Goal: Information Seeking & Learning: Stay updated

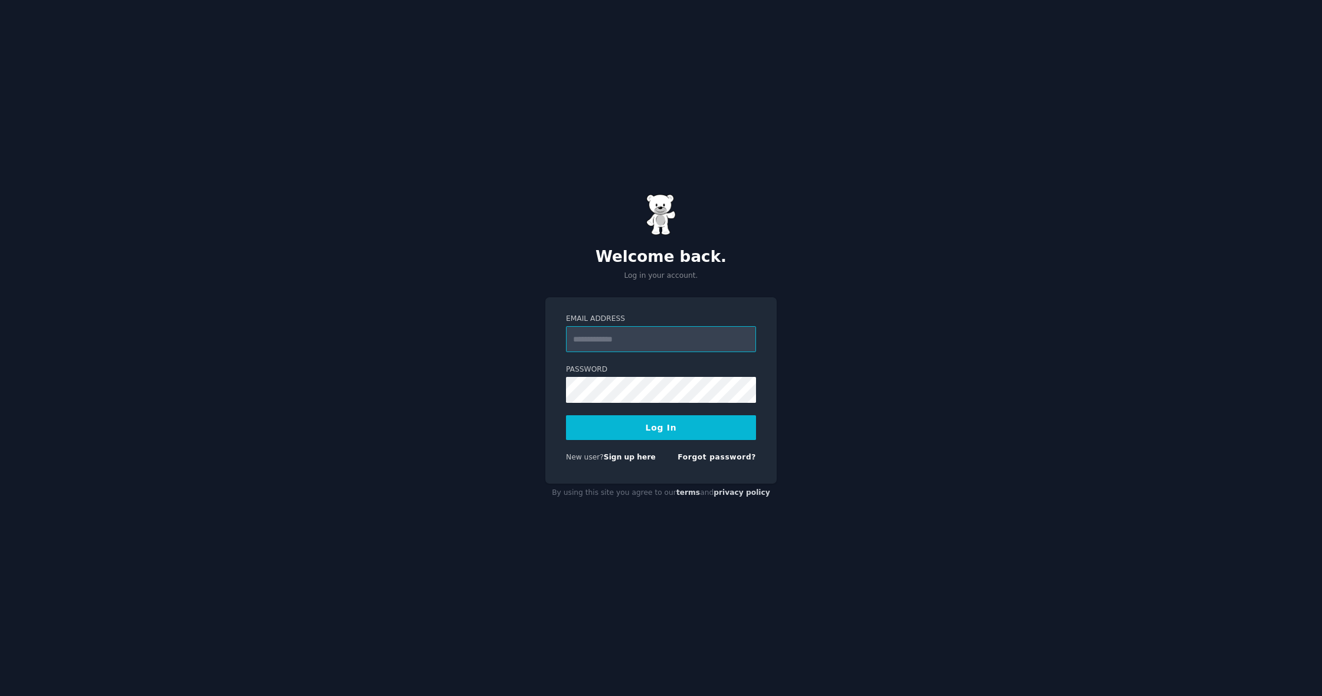
type input "**********"
click at [654, 431] on button "Log In" at bounding box center [661, 428] width 190 height 25
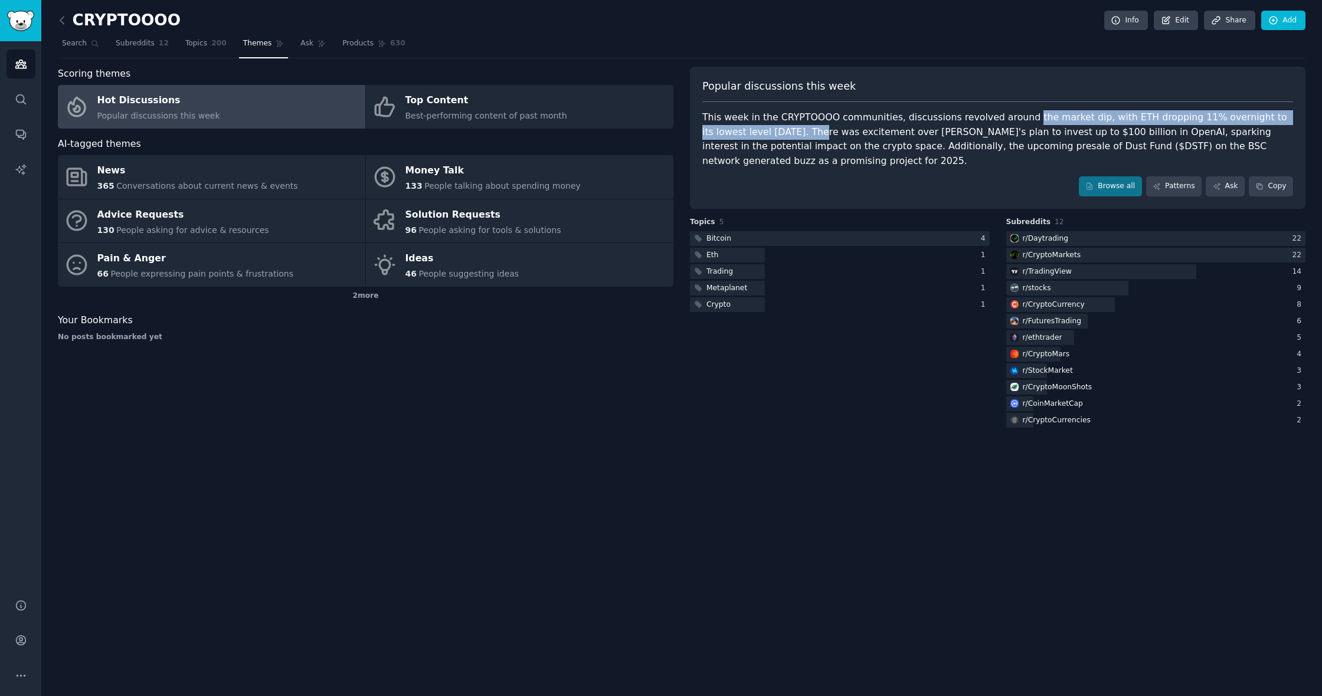
drag, startPoint x: 1013, startPoint y: 117, endPoint x: 769, endPoint y: 129, distance: 244.6
click at [769, 129] on div "This week in the CRYPTOOOO communities, discussions revolved around the market …" at bounding box center [997, 139] width 591 height 58
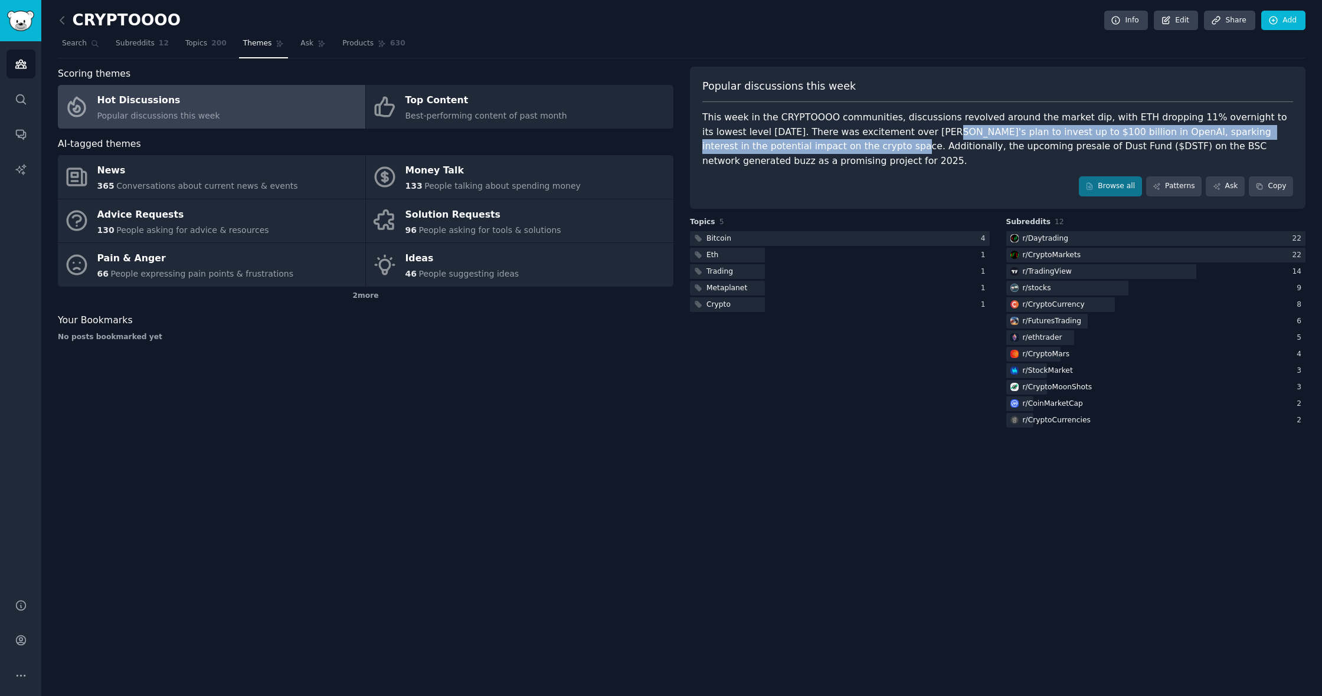
drag, startPoint x: 890, startPoint y: 132, endPoint x: 777, endPoint y: 145, distance: 114.1
click at [777, 145] on div "This week in the CRYPTOOOO communities, discussions revolved around the market …" at bounding box center [997, 139] width 591 height 58
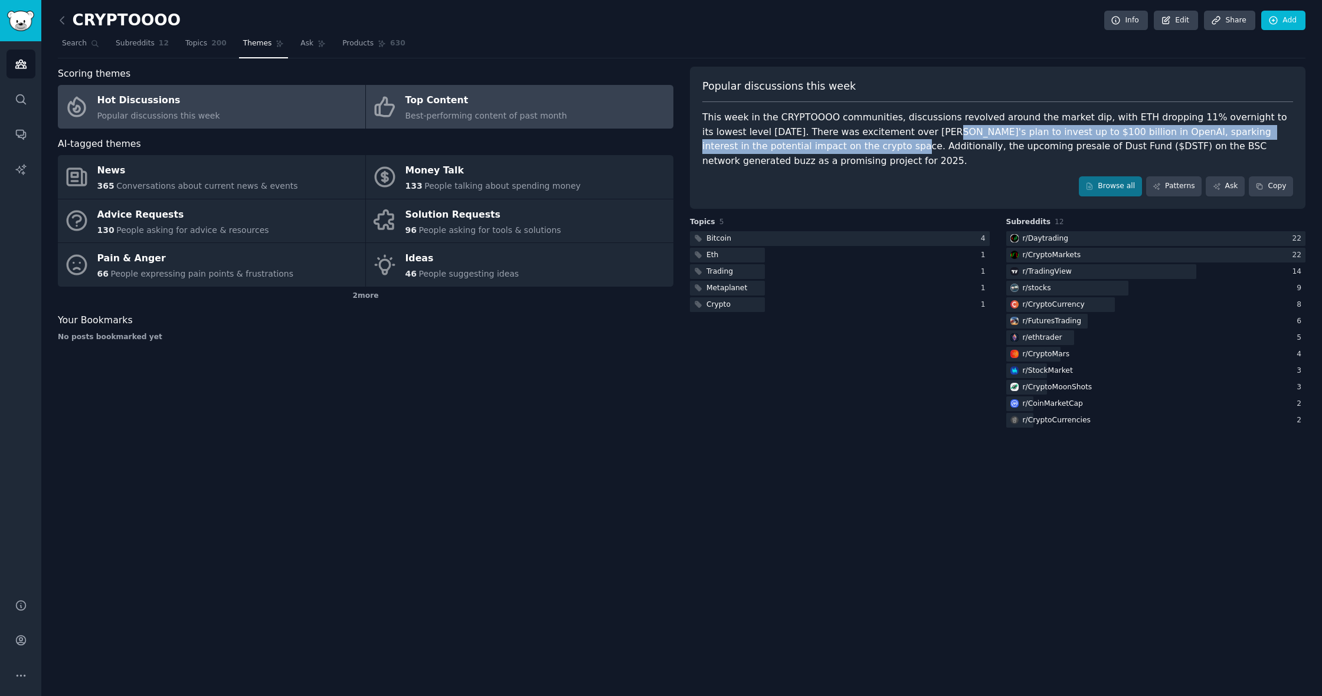
copy div "Nvidia's plan to invest up to $100 billion in OpenAI, sparking interest in the …"
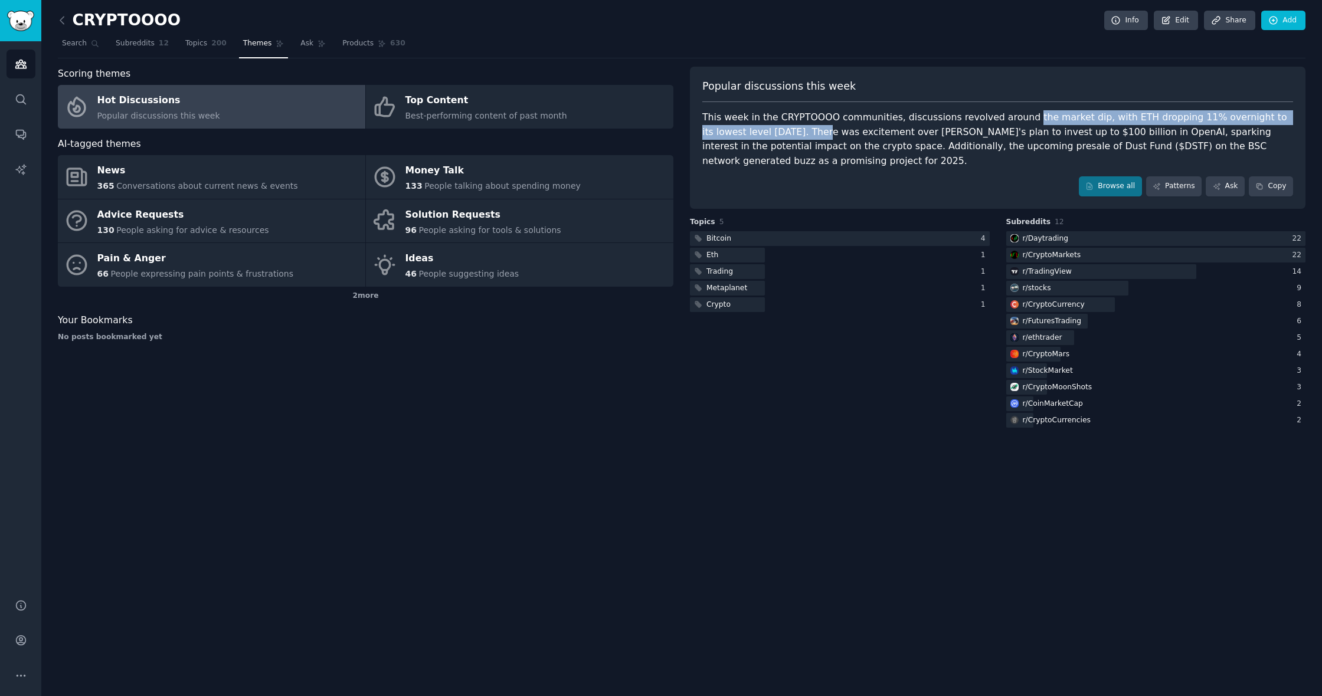
drag, startPoint x: 1013, startPoint y: 117, endPoint x: 773, endPoint y: 130, distance: 241.2
click at [773, 130] on div "This week in the CRYPTOOOO communities, discussions revolved around the market …" at bounding box center [997, 139] width 591 height 58
copy div "the market dip, with ETH dropping 11% overnight to its lowest level in 45 days."
